Goal: Task Accomplishment & Management: Use online tool/utility

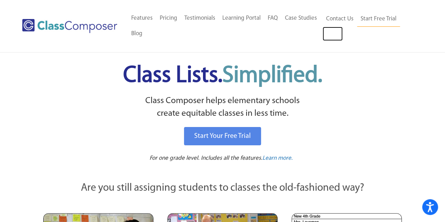
click at [339, 36] on link "Log In" at bounding box center [333, 34] width 20 height 14
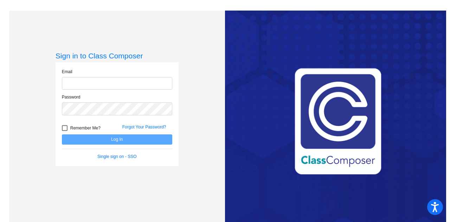
type input "[PERSON_NAME][EMAIL_ADDRESS][DOMAIN_NAME]"
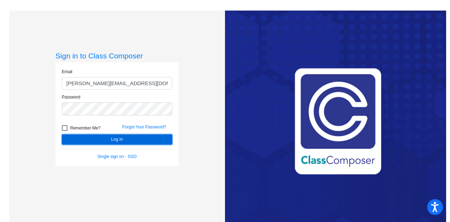
click at [129, 134] on button "Log In" at bounding box center [117, 139] width 110 height 10
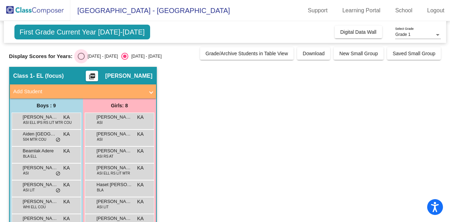
click at [82, 57] on div "Select an option" at bounding box center [81, 56] width 7 height 7
click at [81, 60] on input "2024 - 2025" at bounding box center [81, 60] width 0 height 0
radio input "true"
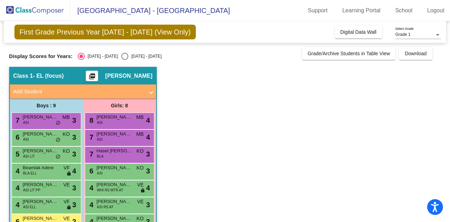
click at [35, 136] on span "Sriyansh Kona" at bounding box center [40, 133] width 35 height 7
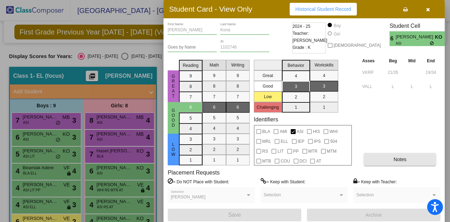
click at [392, 164] on button "Notes" at bounding box center [400, 159] width 72 height 13
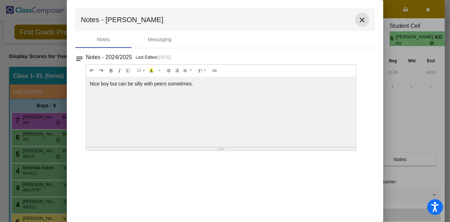
click at [362, 19] on mat-icon "close" at bounding box center [362, 20] width 8 height 8
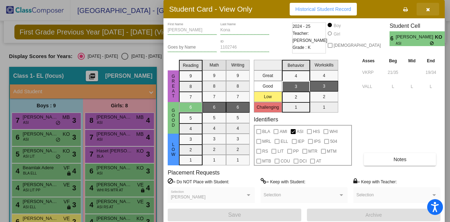
click at [428, 10] on icon "button" at bounding box center [428, 9] width 4 height 5
